Goal: Task Accomplishment & Management: Manage account settings

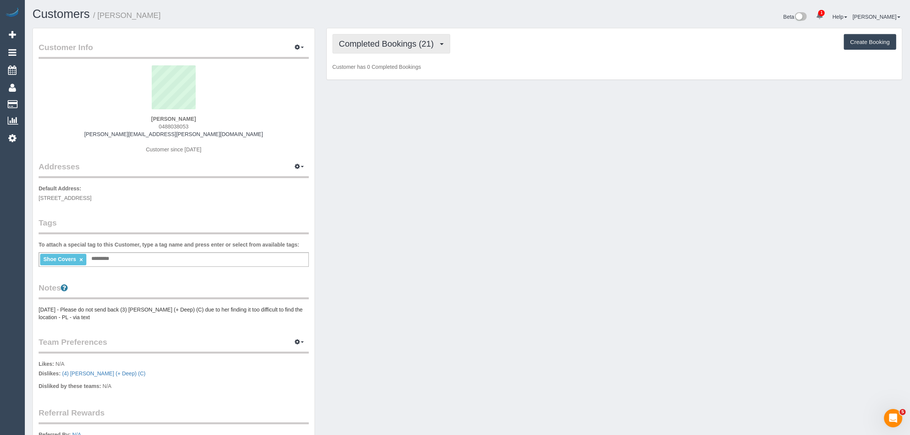
click at [376, 42] on span "Completed Bookings (21)" at bounding box center [388, 44] width 99 height 10
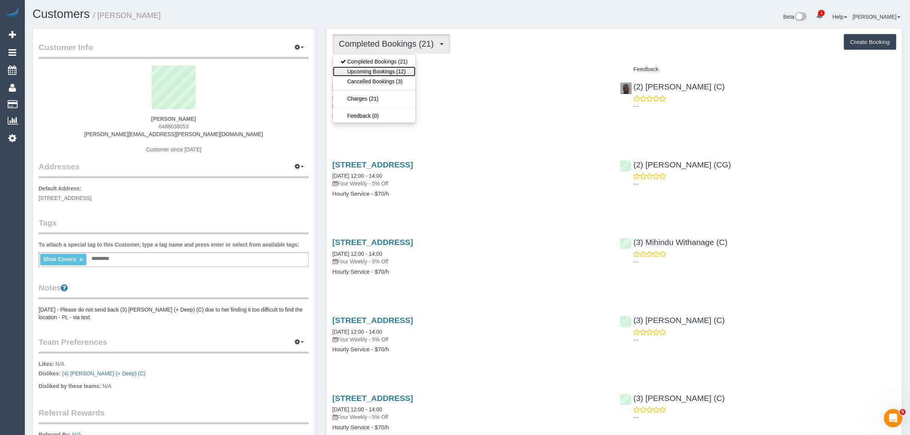
click at [378, 75] on link "Upcoming Bookings (12)" at bounding box center [374, 72] width 83 height 10
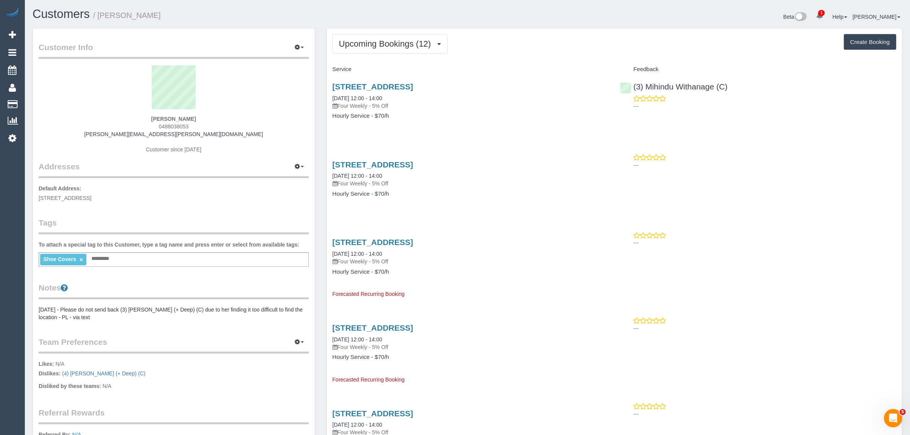
drag, startPoint x: 380, startPoint y: 98, endPoint x: 331, endPoint y: 96, distance: 49.0
click at [331, 96] on div "332 High Street, Unit 404, Northcote, VIC 3070 04/10/2025 12:00 - 14:00 Four We…" at bounding box center [471, 105] width 288 height 59
copy link "04/10/2025 12:00 - 14:00"
click at [630, 87] on div "(3) Mihindu Withanage (C) ---" at bounding box center [758, 94] width 288 height 37
copy link "(3) Mihindu Withanage (C)"
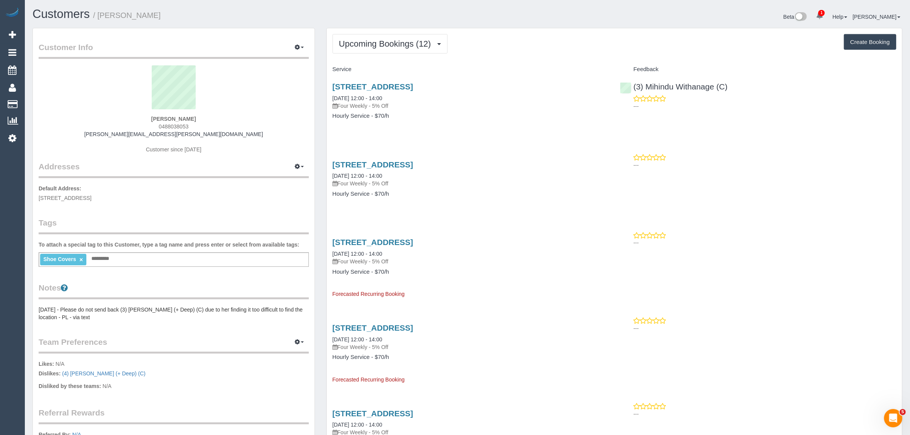
click at [91, 198] on span "332 High Street, Unit 404, Northcote, VIC 3070" at bounding box center [65, 198] width 53 height 6
copy span "Northcote"
click at [48, 97] on link "Customers" at bounding box center [73, 104] width 96 height 15
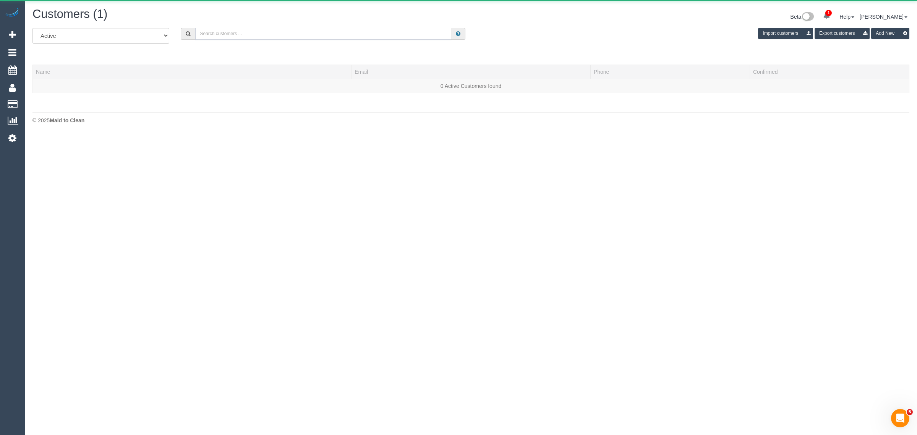
click at [275, 33] on input "text" at bounding box center [323, 34] width 256 height 12
paste input "Simonetta"
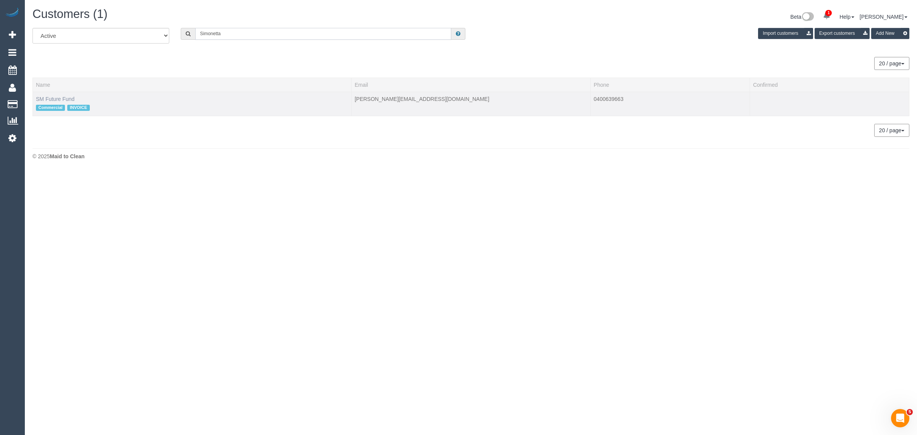
type input "Simonetta"
click at [67, 98] on link "SM Future Fund" at bounding box center [55, 99] width 39 height 6
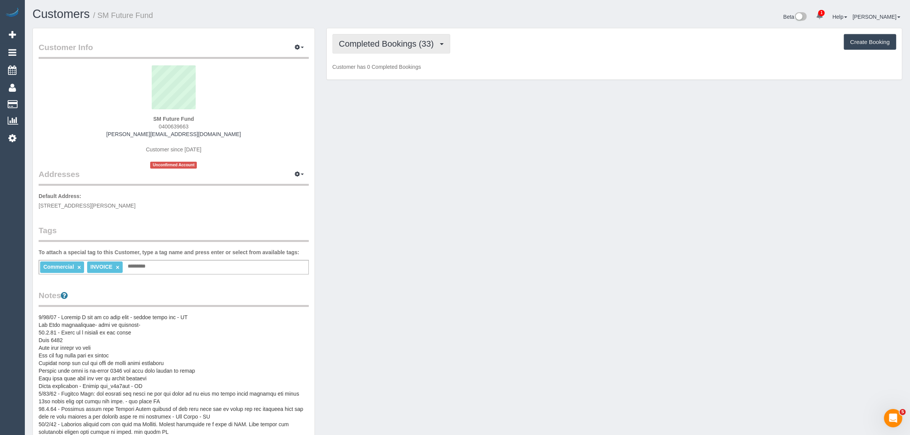
click at [396, 39] on span "Completed Bookings (33)" at bounding box center [388, 44] width 99 height 10
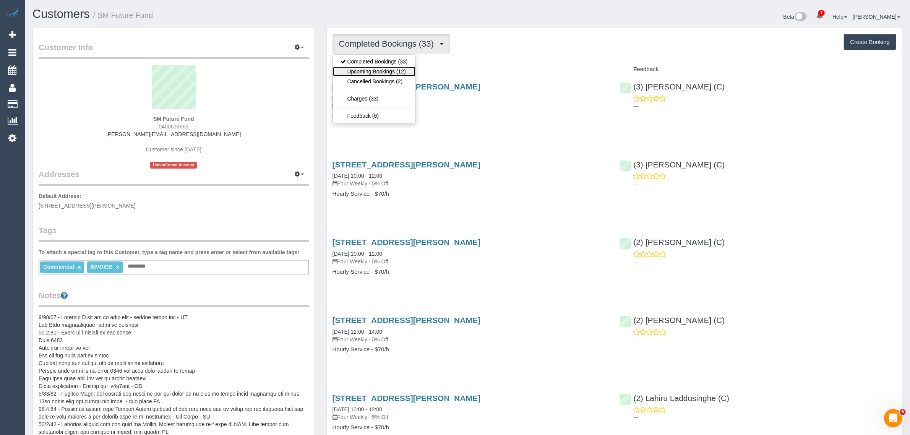
click at [382, 73] on link "Upcoming Bookings (12)" at bounding box center [374, 72] width 83 height 10
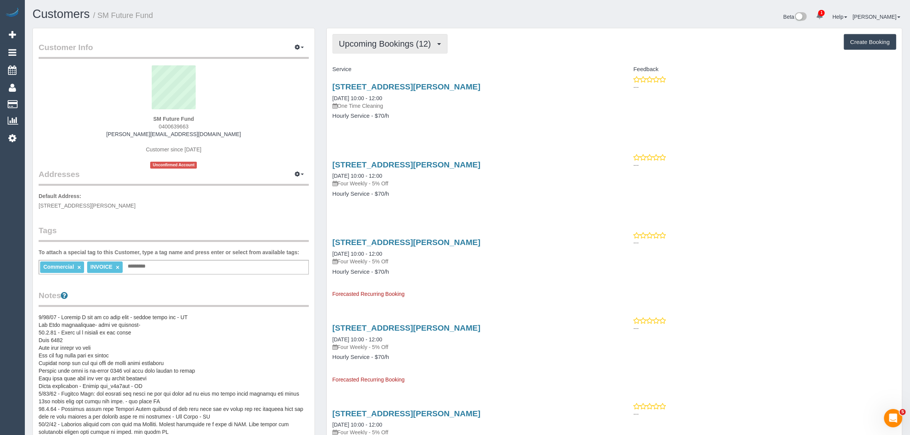
click at [422, 39] on span "Upcoming Bookings (12)" at bounding box center [387, 44] width 96 height 10
click at [401, 57] on link "Completed Bookings (33)" at bounding box center [374, 62] width 83 height 10
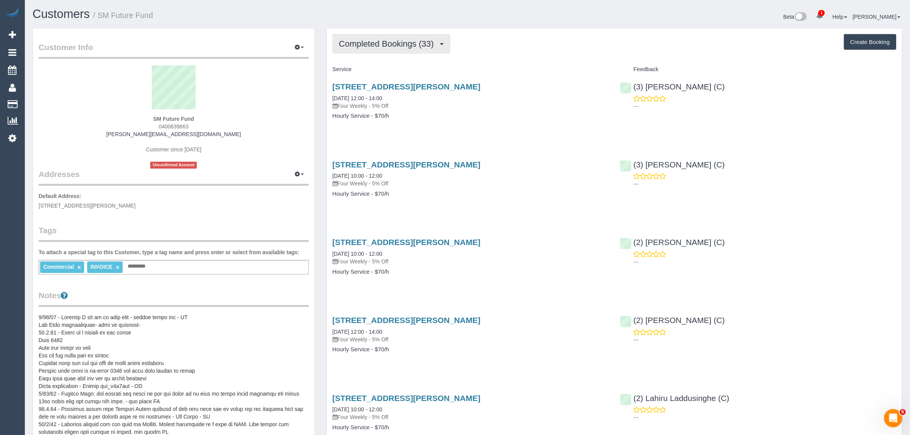
click at [385, 42] on span "Completed Bookings (33)" at bounding box center [388, 44] width 99 height 10
click at [370, 85] on link "Cancelled Bookings (2)" at bounding box center [374, 81] width 83 height 10
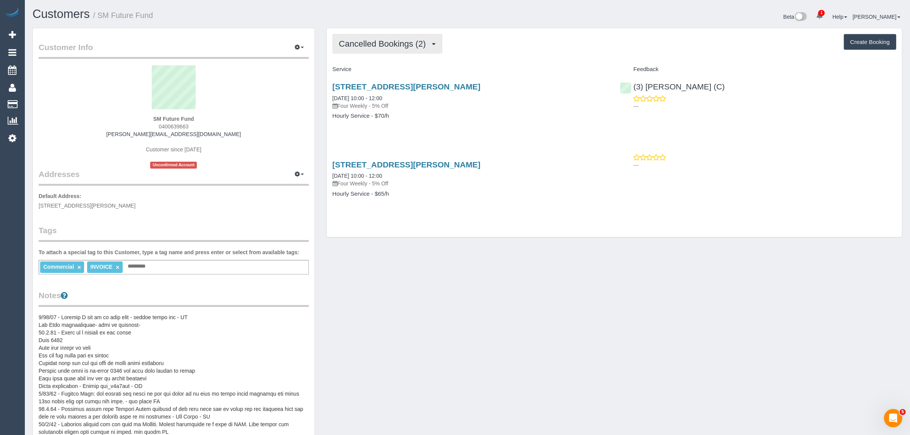
click at [394, 44] on span "Cancelled Bookings (2)" at bounding box center [384, 44] width 91 height 10
click at [388, 58] on link "Completed Bookings (33)" at bounding box center [374, 62] width 83 height 10
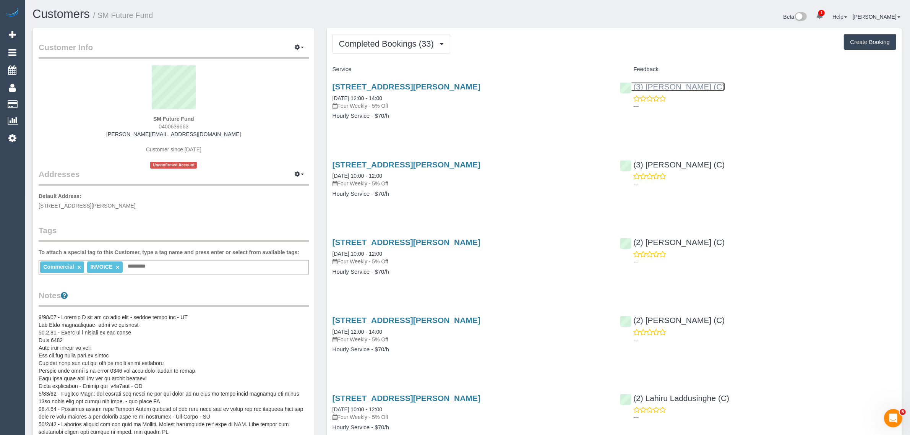
click at [654, 86] on link "(3) Denuwan Lamahewa (C)" at bounding box center [672, 86] width 105 height 9
click at [482, 134] on div "24 Craig Avenue, Ferntree Gully, VIC 3156 09/09/2025 12:00 - 14:00 Four Weekly …" at bounding box center [471, 105] width 288 height 59
click at [352, 42] on span "Completed Bookings (33)" at bounding box center [388, 44] width 99 height 10
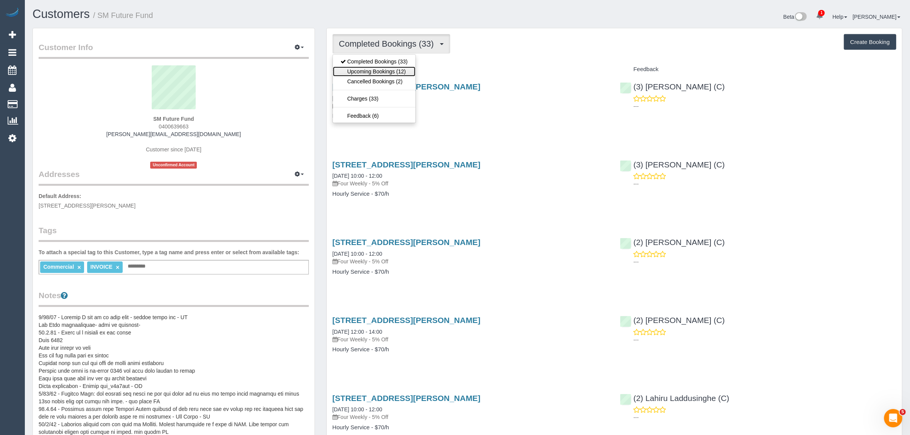
click at [392, 73] on link "Upcoming Bookings (12)" at bounding box center [374, 72] width 83 height 10
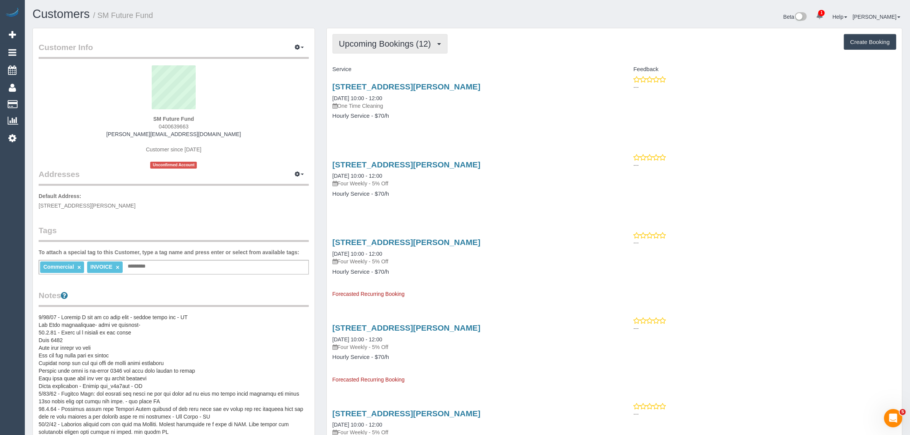
click at [404, 40] on span "Upcoming Bookings (12)" at bounding box center [387, 44] width 96 height 10
click at [385, 79] on link "Cancelled Bookings (2)" at bounding box center [374, 81] width 83 height 10
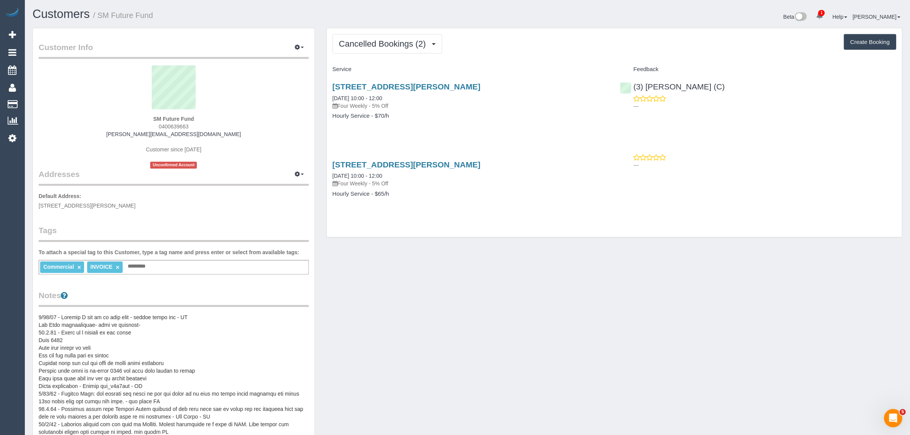
click at [203, 269] on div "Commercial × INVOICE × Add a tag" at bounding box center [174, 267] width 270 height 15
type input "*"
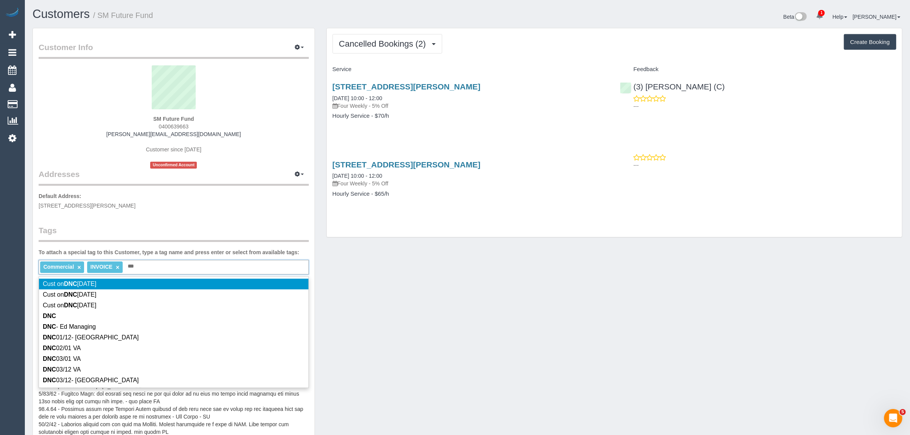
click at [178, 266] on div "Commercial × INVOICE × *** DNC" at bounding box center [174, 267] width 270 height 15
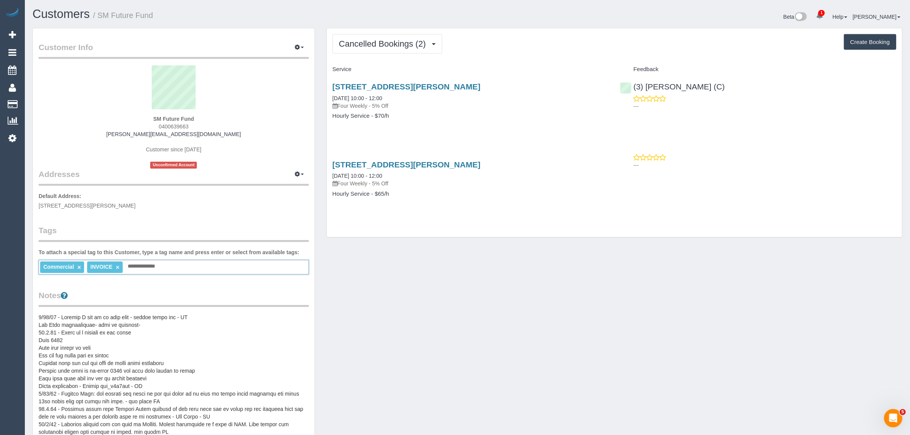
type input "**********"
click at [362, 39] on span "Cancelled Bookings (2)" at bounding box center [384, 44] width 91 height 10
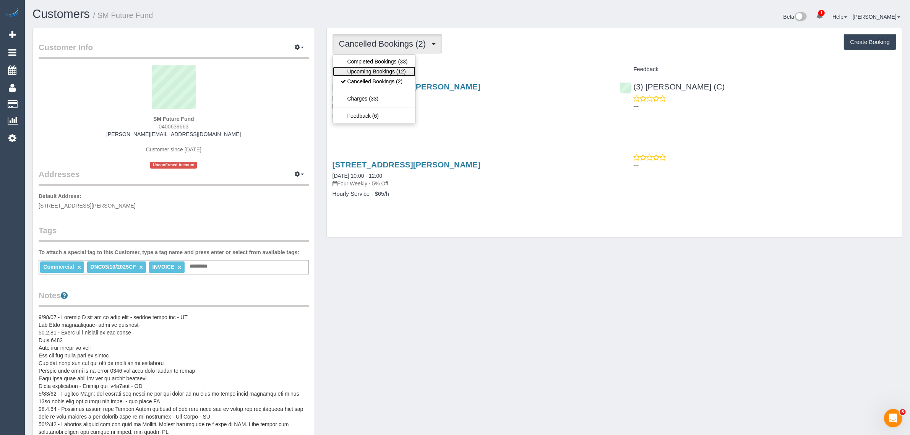
click at [364, 70] on link "Upcoming Bookings (12)" at bounding box center [374, 72] width 83 height 10
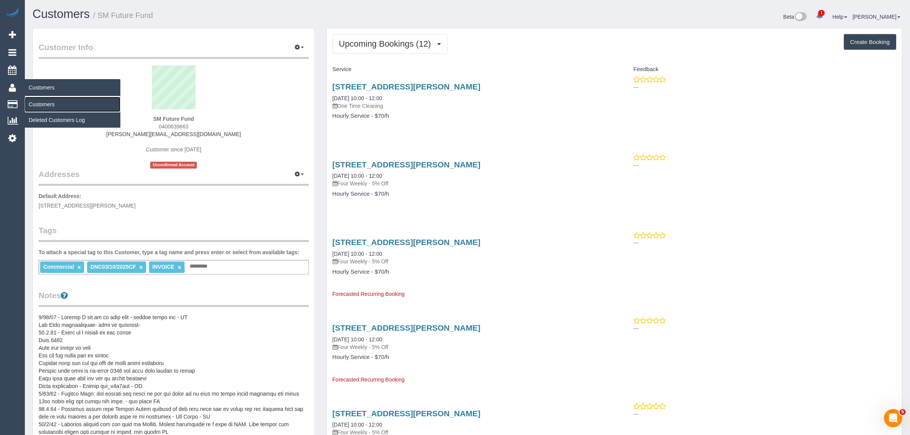
click at [41, 99] on link "Customers" at bounding box center [73, 104] width 96 height 15
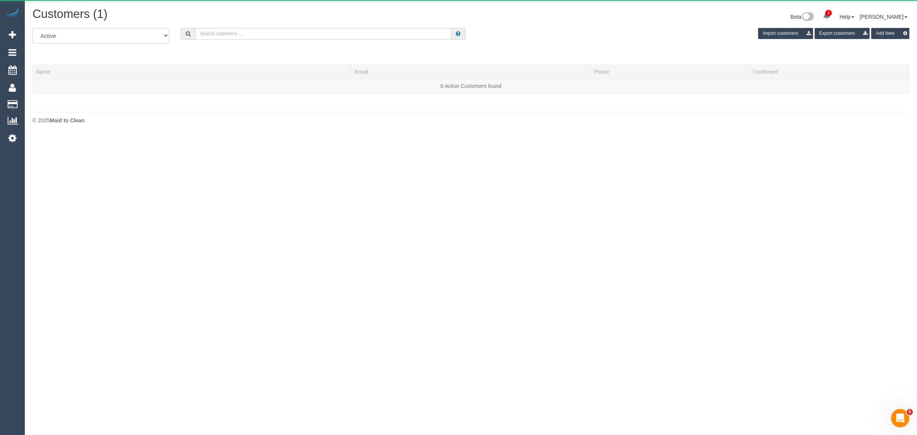
click at [287, 42] on div "All Active Archived Import customers Export customers Add New" at bounding box center [471, 38] width 889 height 21
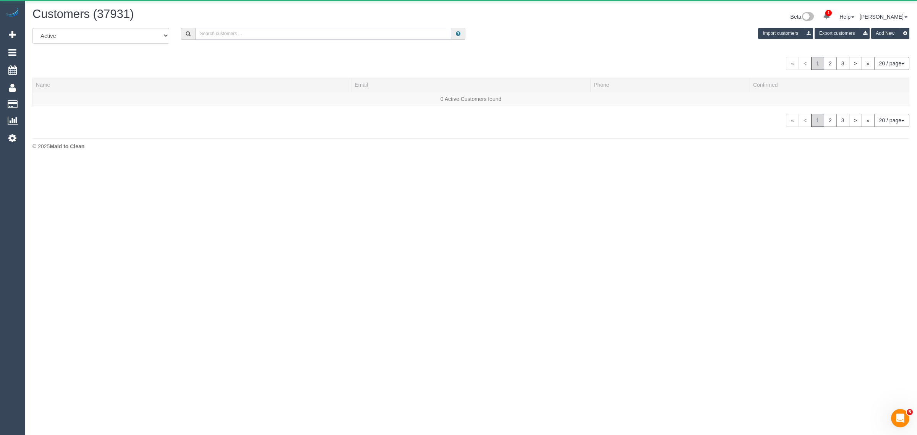
click at [304, 37] on input "text" at bounding box center [323, 34] width 256 height 12
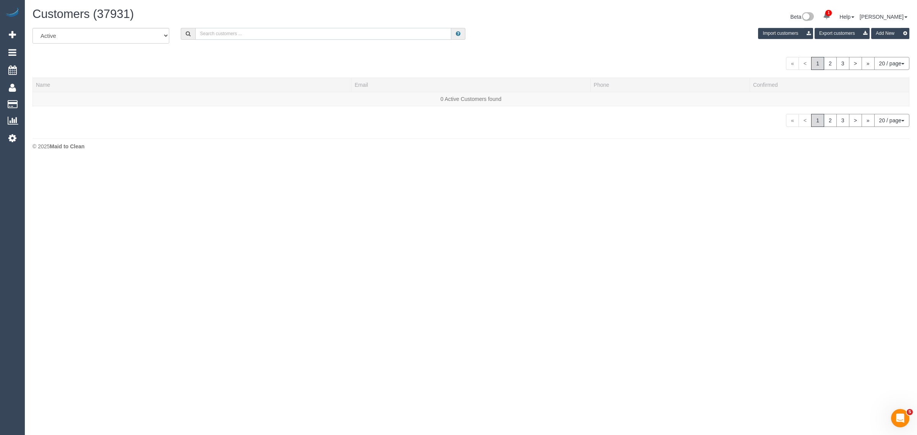
paste input "+61416504096 Aircall new contact"
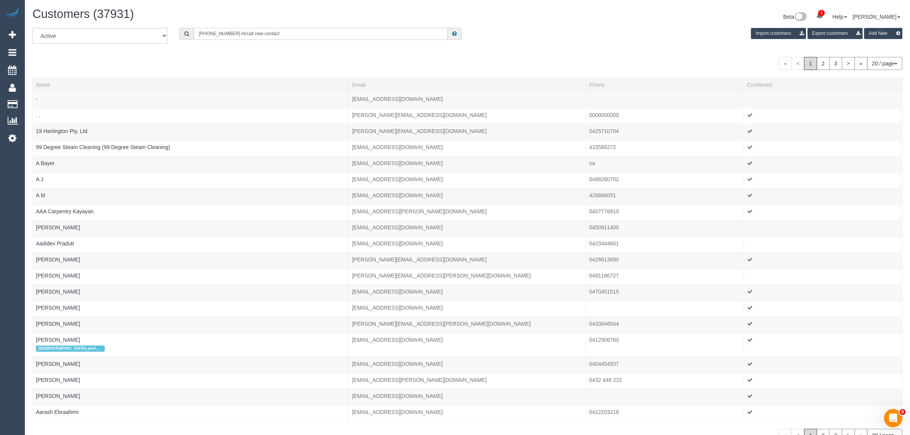
drag, startPoint x: 231, startPoint y: 36, endPoint x: 366, endPoint y: 58, distance: 137.6
click at [361, 58] on div "All Active Archived +61416504096 Aircall new contact Import customers Export cu…" at bounding box center [467, 235] width 870 height 414
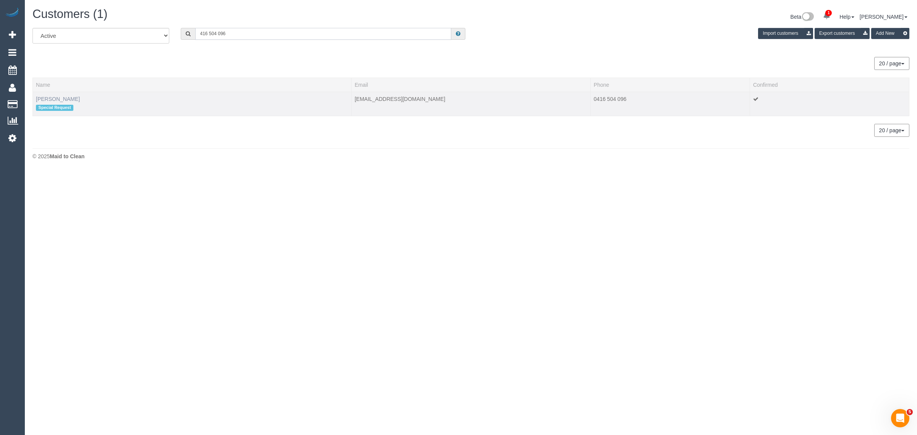
type input "416 504 096"
click at [50, 98] on link "Sharada Vartak" at bounding box center [58, 99] width 44 height 6
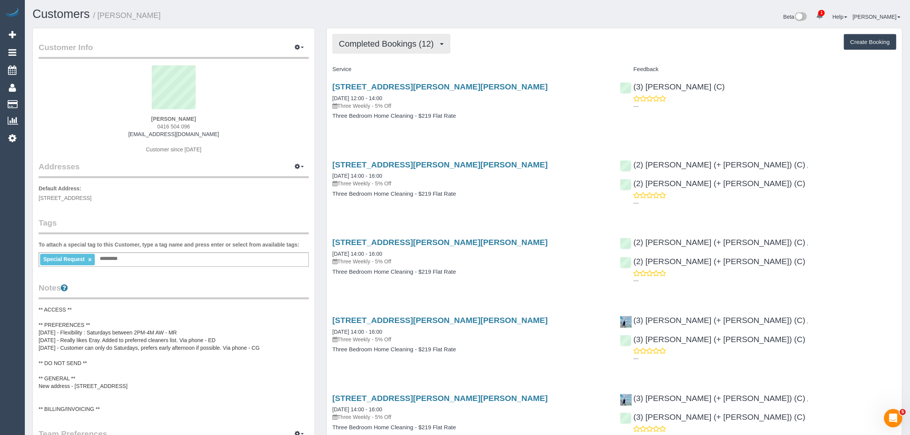
click at [382, 44] on span "Completed Bookings (12)" at bounding box center [388, 44] width 99 height 10
click at [371, 67] on link "Upcoming Bookings (12)" at bounding box center [374, 72] width 83 height 10
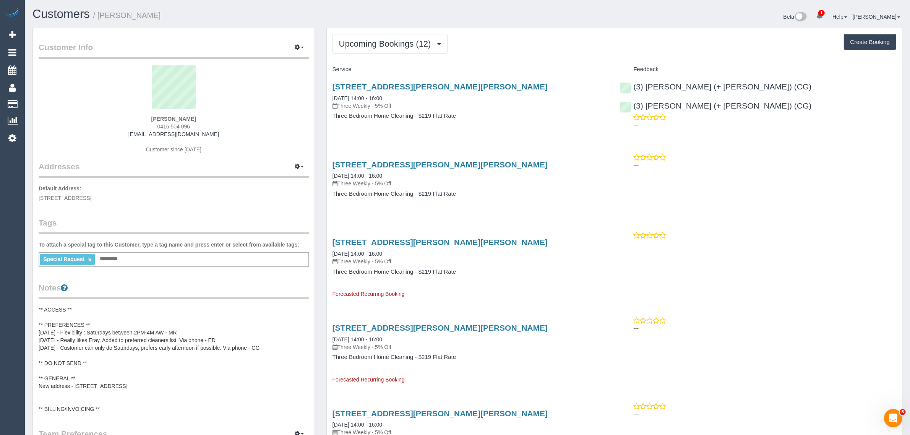
drag, startPoint x: 405, startPoint y: 99, endPoint x: 332, endPoint y: 91, distance: 73.8
click at [333, 91] on div "Unit 2/115-117 Landells Rd, Pascoe Vale, VIC 3044 04/10/2025 14:00 - 16:00 Thre…" at bounding box center [471, 96] width 276 height 28
click at [441, 93] on div "Unit 2/115-117 Landells Rd, Pascoe Vale, VIC 3044 04/10/2025 14:00 - 16:00 Thre…" at bounding box center [471, 96] width 276 height 28
drag, startPoint x: 395, startPoint y: 98, endPoint x: 331, endPoint y: 98, distance: 64.2
click at [331, 98] on div "Unit 2/115-117 Landells Rd, Pascoe Vale, VIC 3044 04/10/2025 14:00 - 16:00 Thre…" at bounding box center [471, 105] width 288 height 59
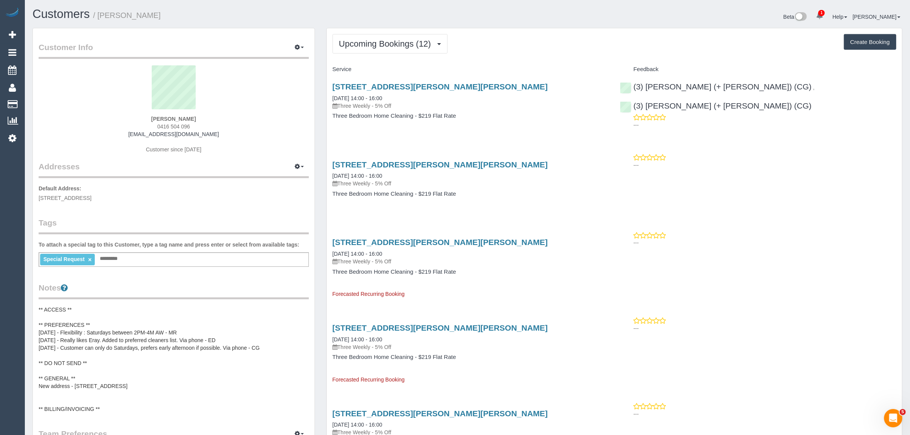
copy link "04/10/2025 14:00 - 16:00"
click at [753, 86] on div "(3) Amninder (+ Sohail) (CG) , (3) Sohail (+ Amninder) (CG) ---" at bounding box center [758, 104] width 288 height 57
copy link "(3) [PERSON_NAME] (+ [PERSON_NAME]) (CG)"
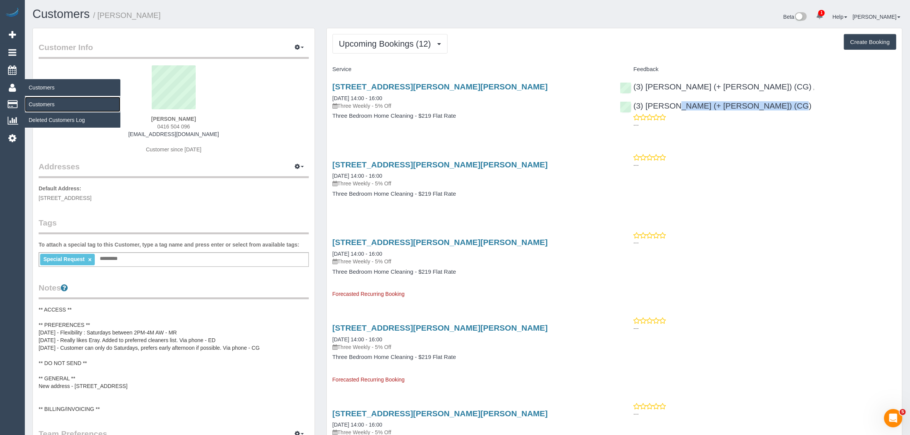
click at [36, 101] on link "Customers" at bounding box center [73, 104] width 96 height 15
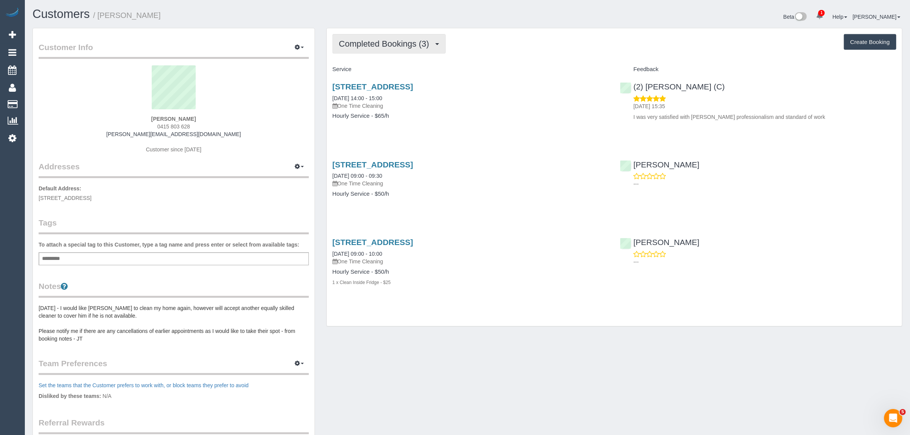
click at [420, 43] on span "Completed Bookings (3)" at bounding box center [386, 44] width 94 height 10
click at [398, 70] on link "Upcoming Bookings (1)" at bounding box center [373, 72] width 80 height 10
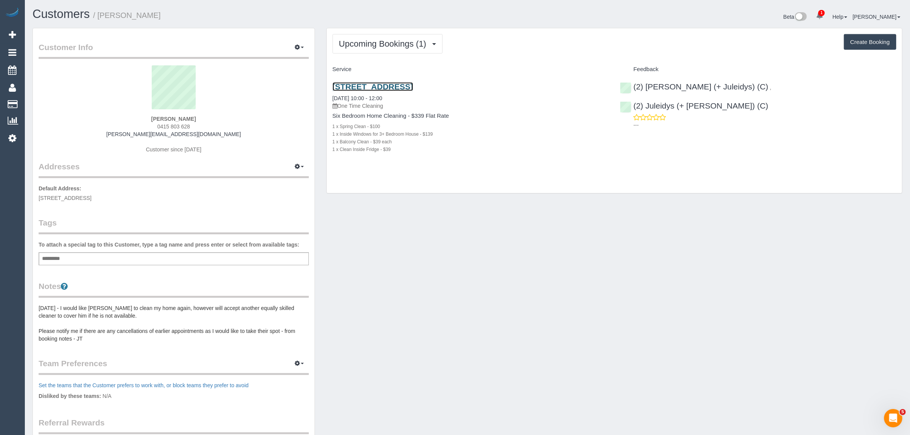
click at [364, 88] on link "3 Roseland Grove, Doncaster, VIC 3108" at bounding box center [373, 86] width 81 height 9
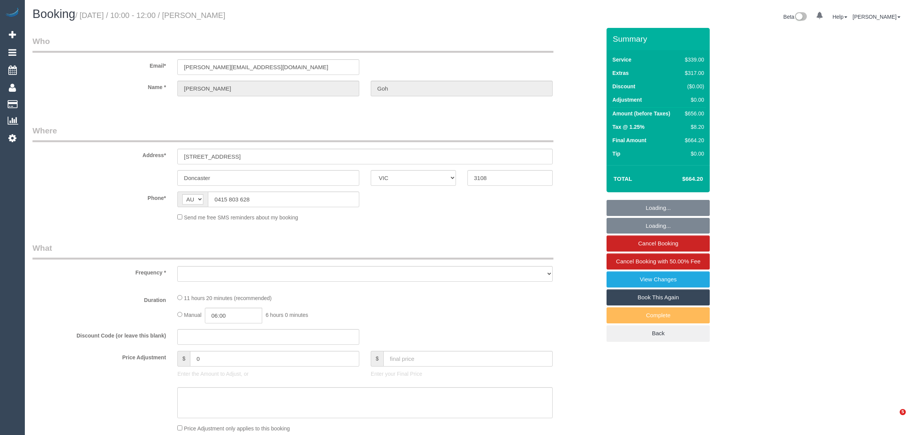
select select "VIC"
select select "string:stripe-pm_1OOUXj2GScqysDRV7810xVnr"
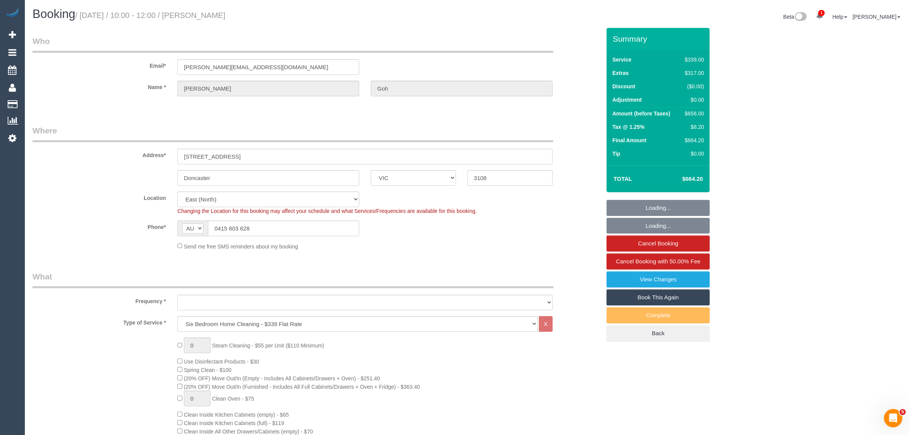
select select "object:789"
select select "number:27"
select select "number:14"
select select "number:18"
select select "number:23"
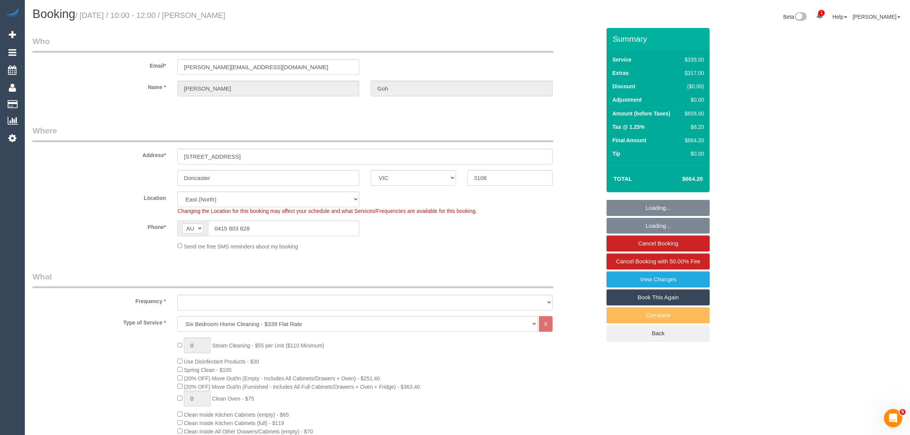
select select "number:35"
select select "number:26"
select select "object:1174"
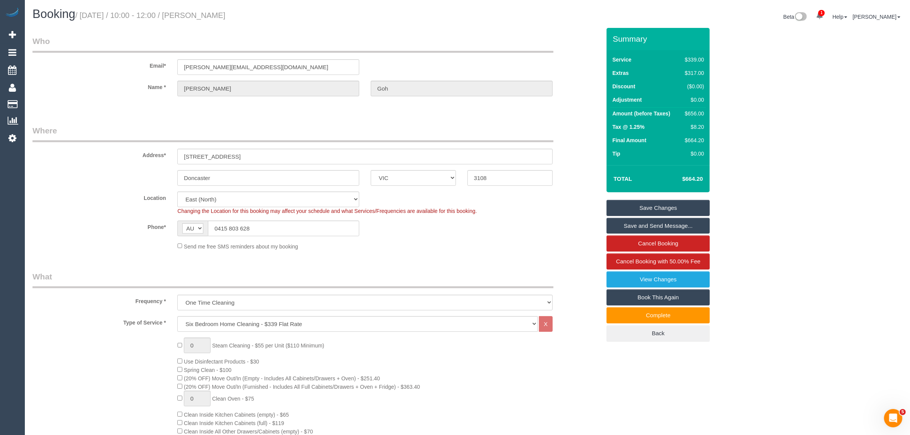
scroll to position [191, 0]
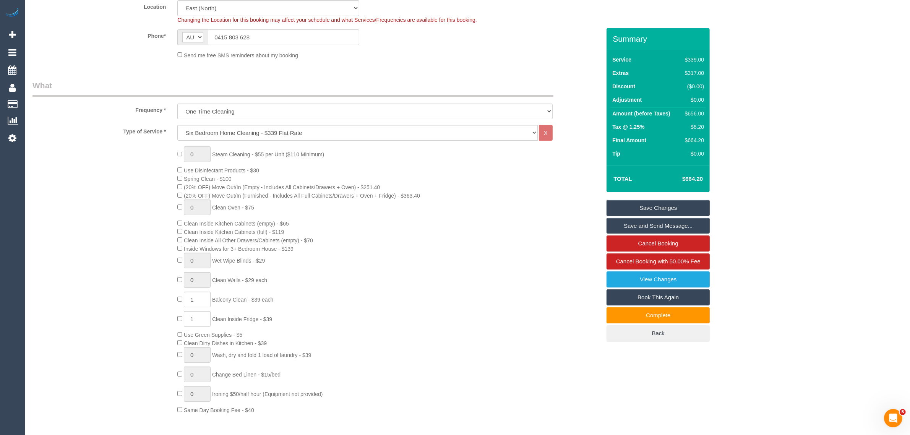
drag, startPoint x: 300, startPoint y: 248, endPoint x: 182, endPoint y: 252, distance: 118.2
click at [182, 252] on div "0 Steam Cleaning - $55 per Unit ($110 Minimum) Use Disinfectant Products - $30 …" at bounding box center [389, 280] width 435 height 268
copy span "Inside Windows for 3+ Bedroom House - $139"
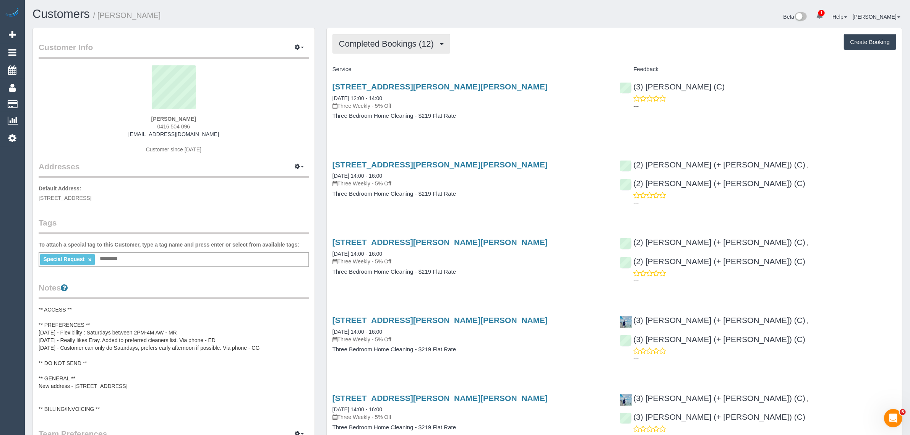
click at [370, 39] on span "Completed Bookings (12)" at bounding box center [388, 44] width 99 height 10
click at [360, 72] on link "Upcoming Bookings (12)" at bounding box center [374, 72] width 83 height 10
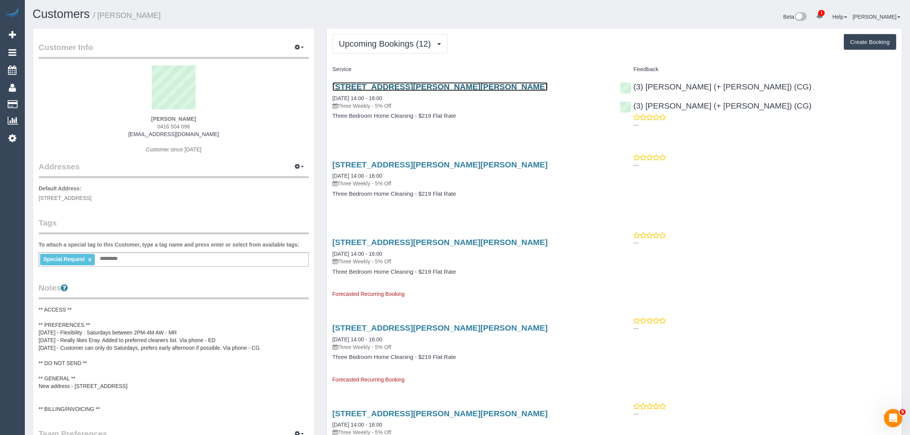
click at [381, 84] on link "[STREET_ADDRESS][PERSON_NAME][PERSON_NAME]" at bounding box center [441, 86] width 216 height 9
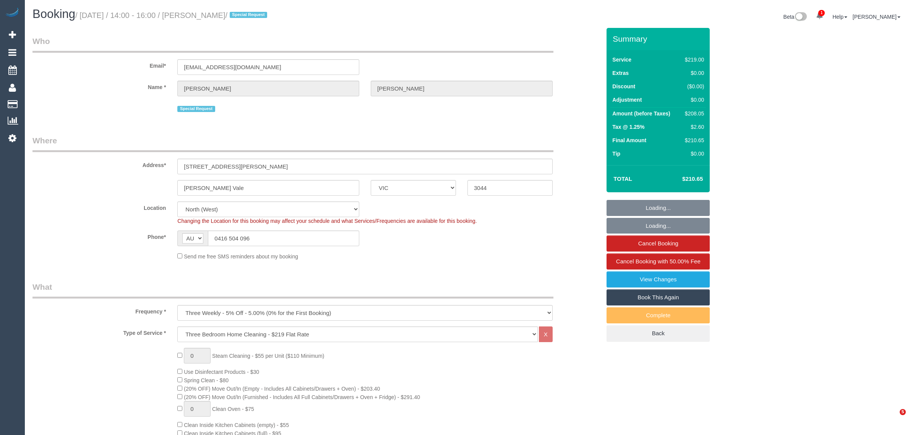
select select "VIC"
select select "number:29"
select select "number:14"
select select "number:19"
select select "number:25"
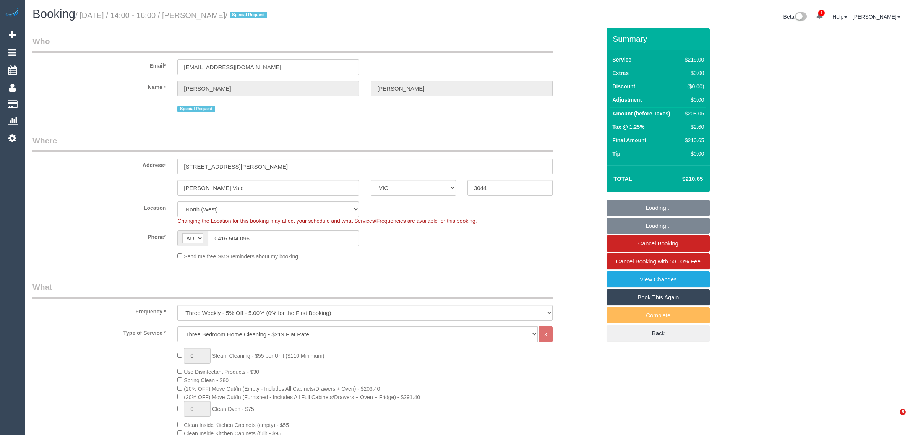
select select "number:33"
